Goal: Task Accomplishment & Management: Manage account settings

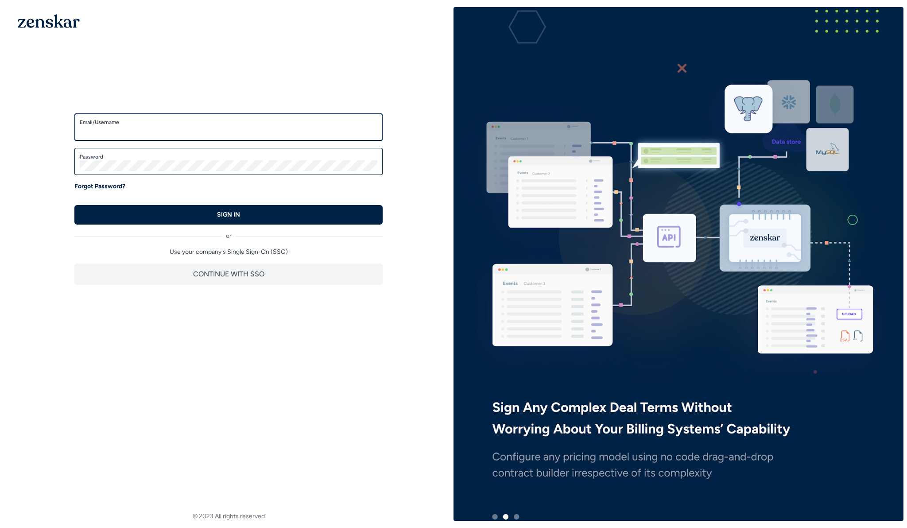
type input "**********"
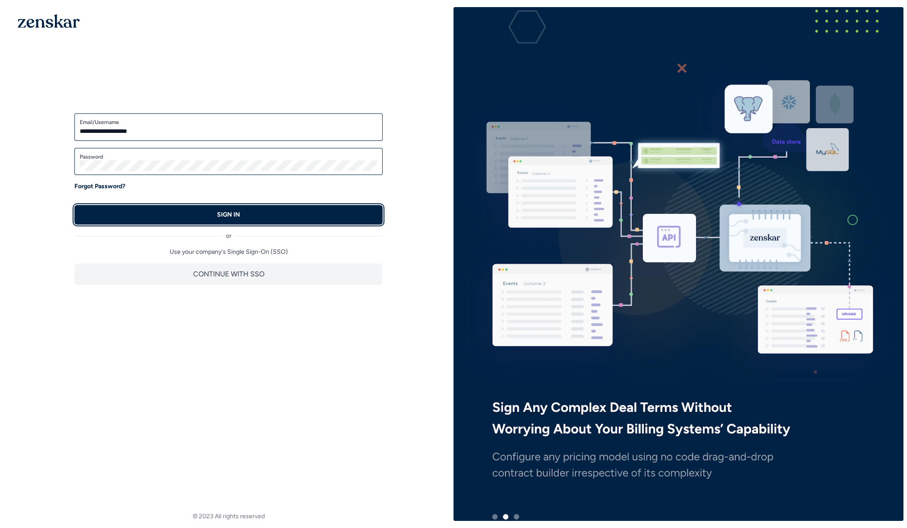
click at [185, 209] on button "SIGN IN" at bounding box center [228, 214] width 308 height 19
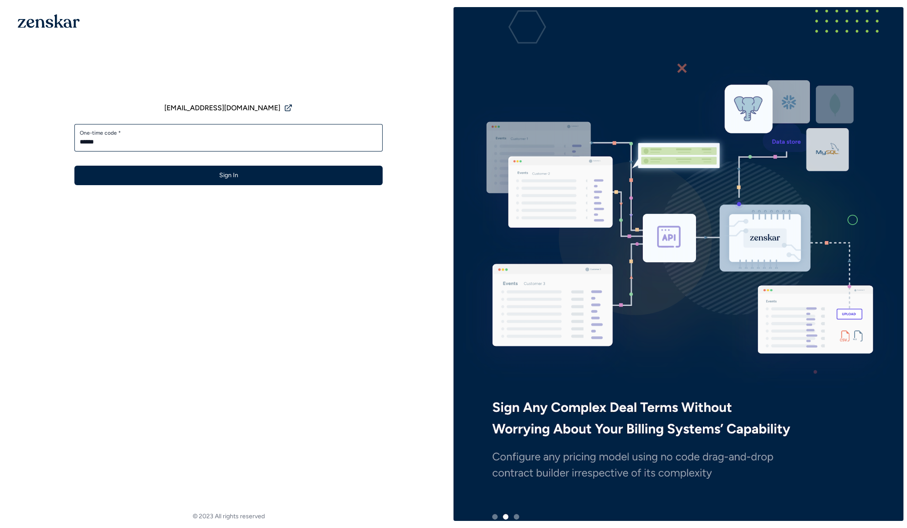
type input "******"
click at [74, 166] on button "Sign In" at bounding box center [228, 175] width 308 height 19
